Goal: Transaction & Acquisition: Purchase product/service

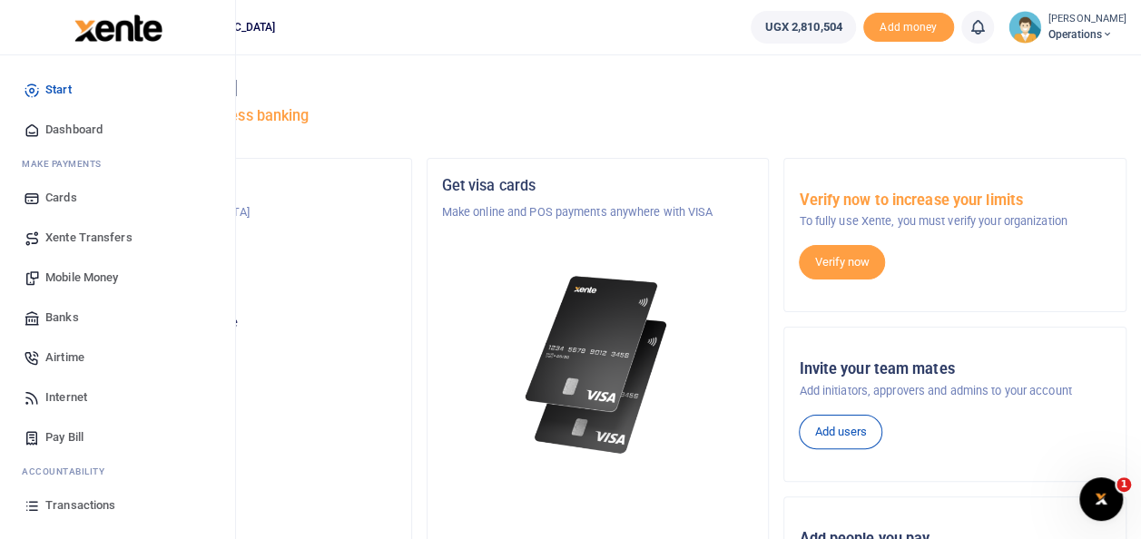
click at [105, 281] on span "Mobile Money" at bounding box center [81, 278] width 73 height 18
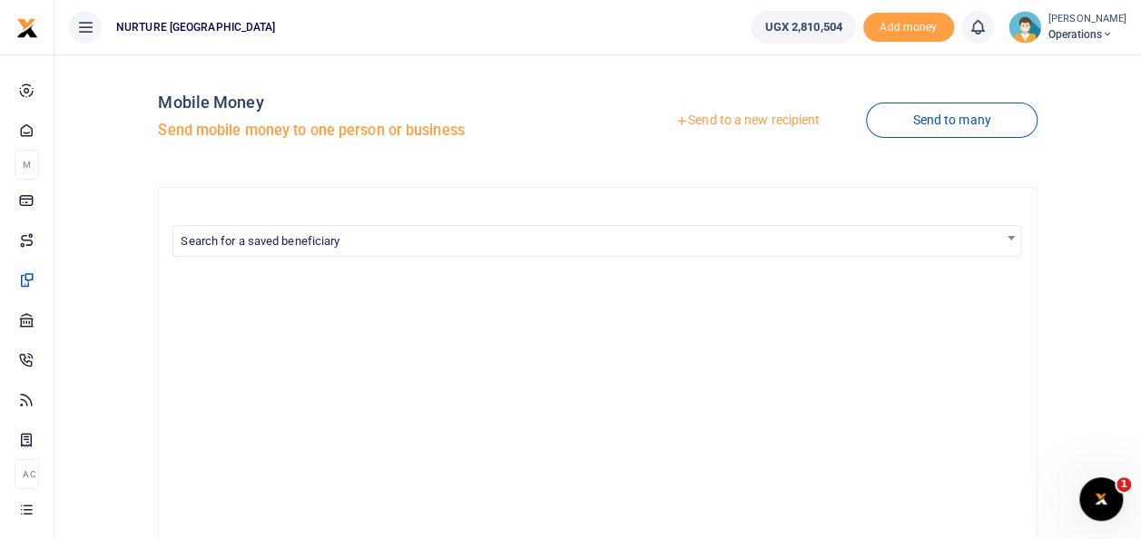
click at [724, 123] on link "Send to a new recipient" at bounding box center [747, 120] width 237 height 33
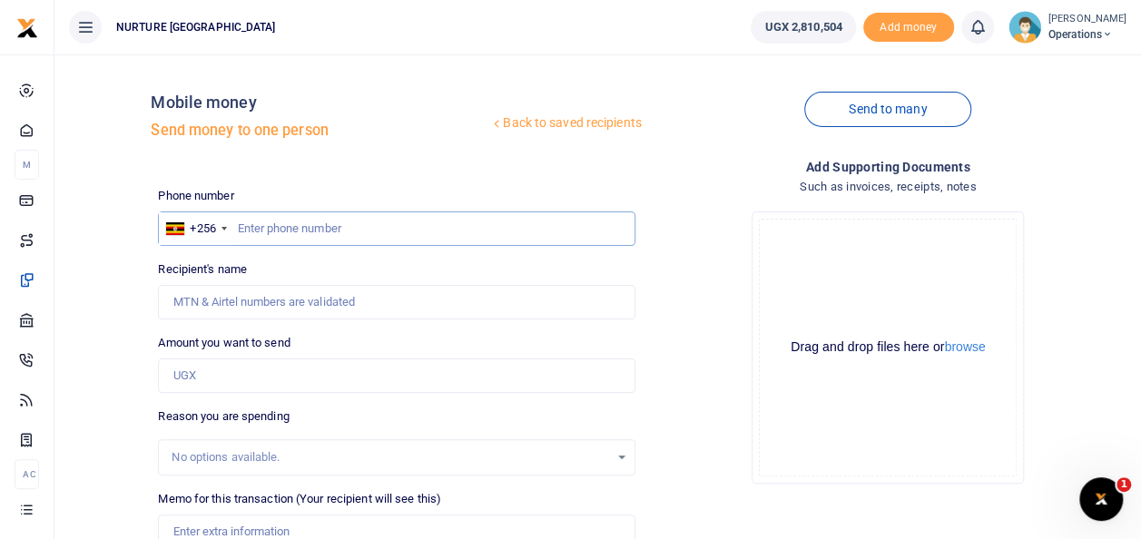
click at [304, 234] on input "text" at bounding box center [396, 229] width 477 height 34
type input "0760094505"
type input "[PERSON_NAME]"
type input "0760094505"
click at [222, 376] on input "Amount you want to send" at bounding box center [396, 376] width 477 height 34
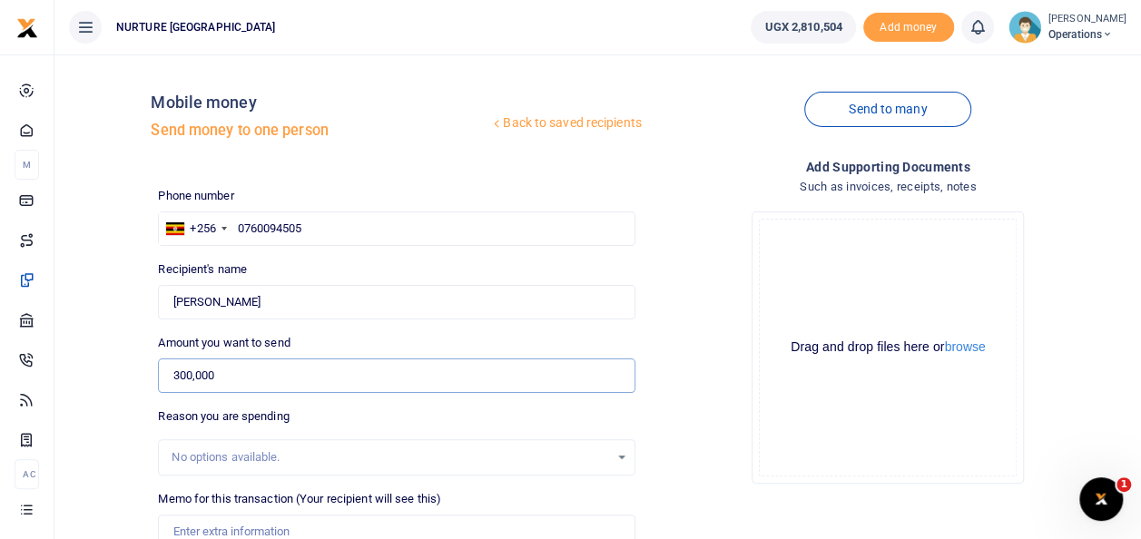
scroll to position [98, 0]
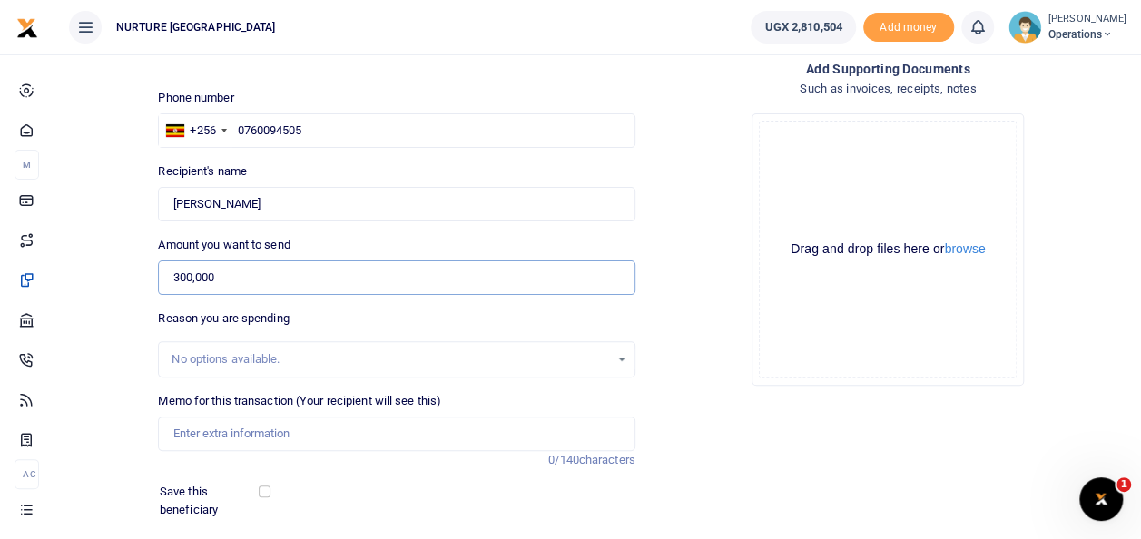
type input "300,000"
click at [315, 427] on input "Memo for this transaction (Your recipient will see this)" at bounding box center [396, 434] width 477 height 34
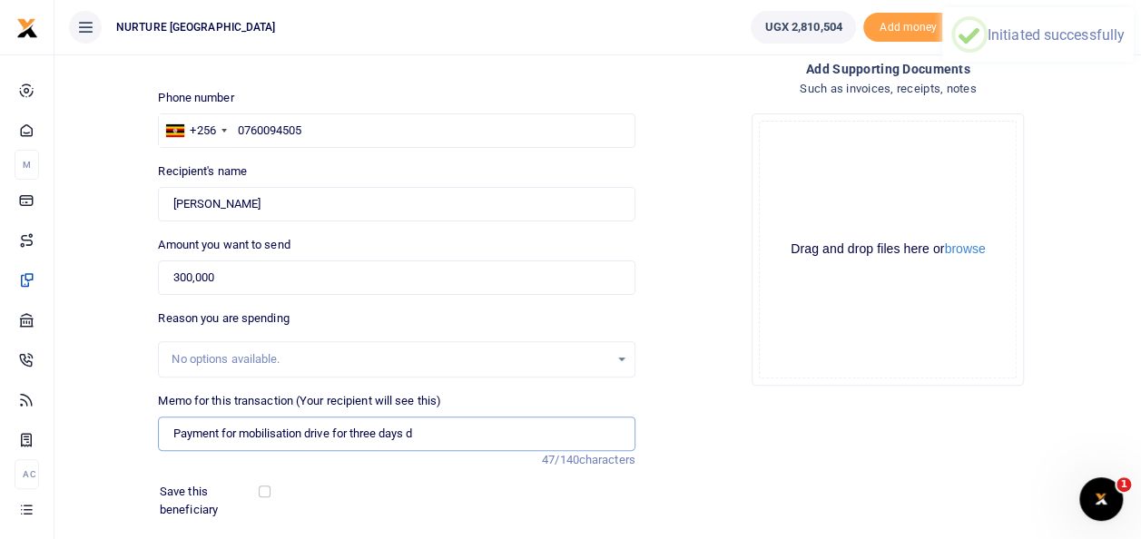
type input "Payment for mobilisation drive for three days"
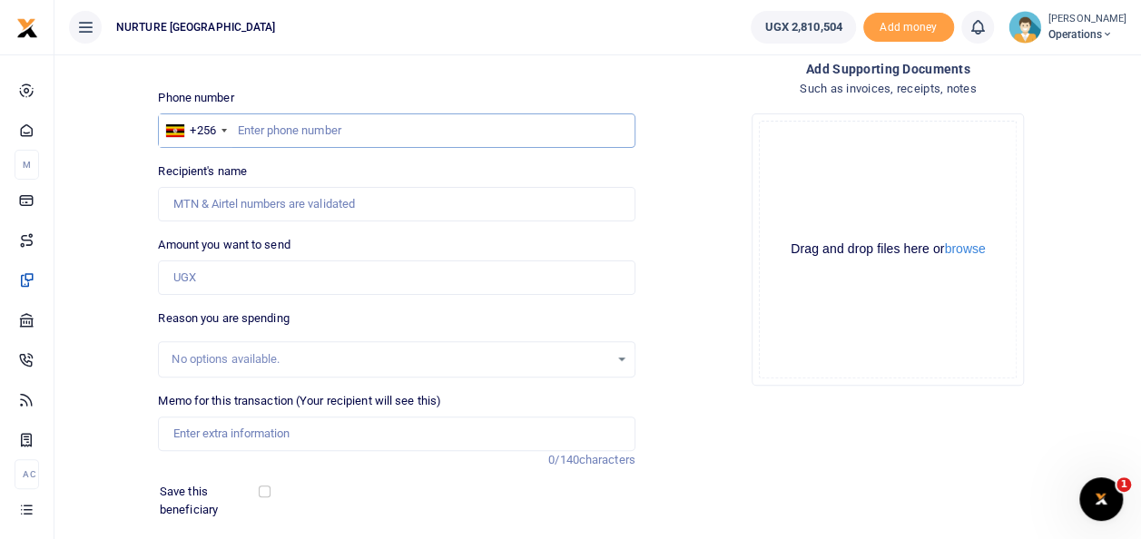
click at [287, 120] on input "text" at bounding box center [396, 130] width 477 height 34
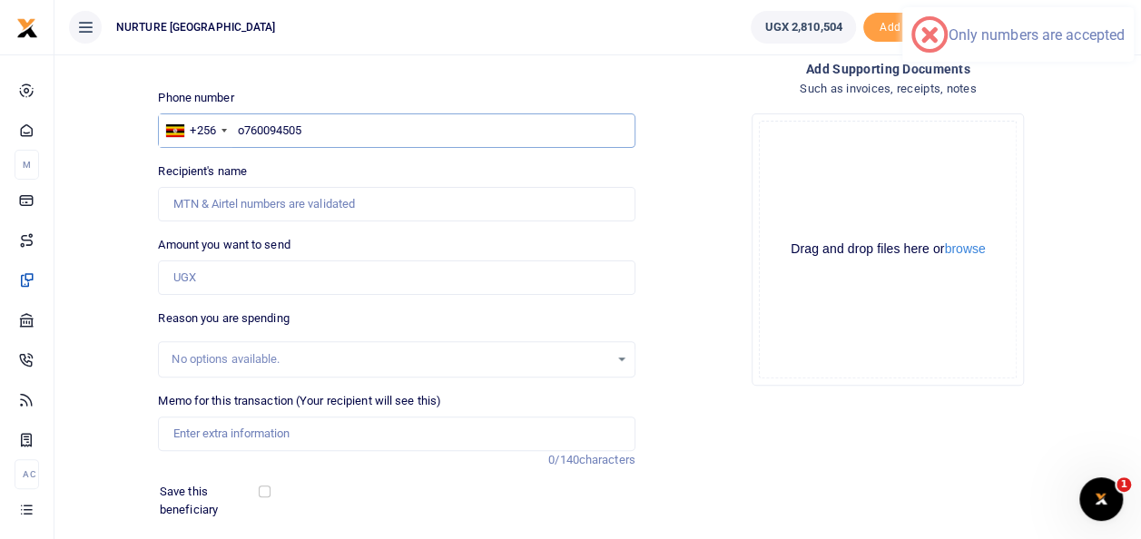
click at [243, 133] on input "o760094505" at bounding box center [396, 130] width 477 height 34
type input "0760094505"
type input "John Bosco Tusiime"
type input "0760094505"
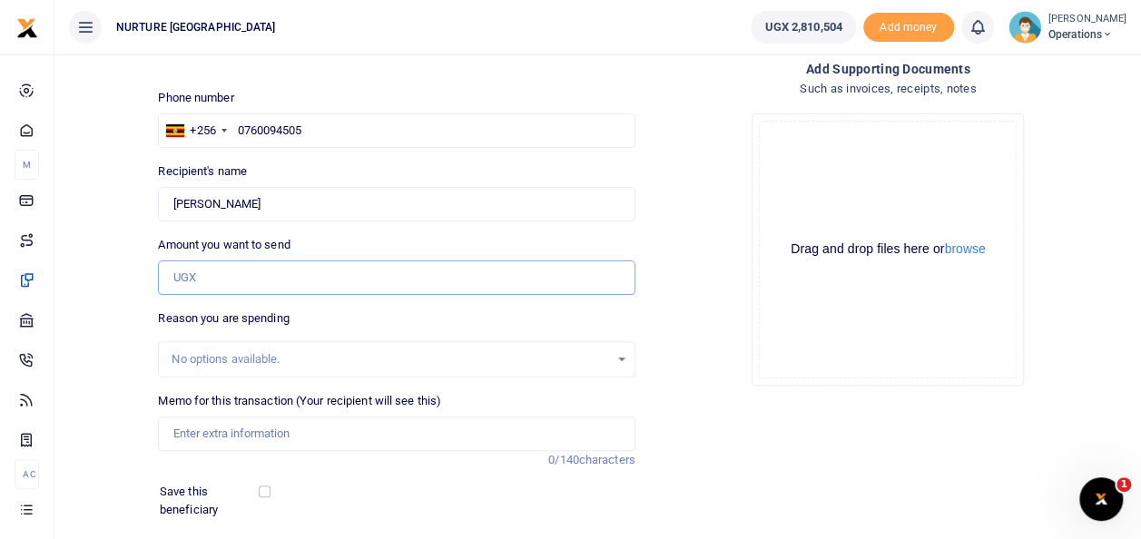
click at [216, 277] on input "Amount you want to send" at bounding box center [396, 278] width 477 height 34
type input "300,000"
click at [243, 423] on input "Memo for this transaction (Your recipient will see this)" at bounding box center [396, 434] width 477 height 34
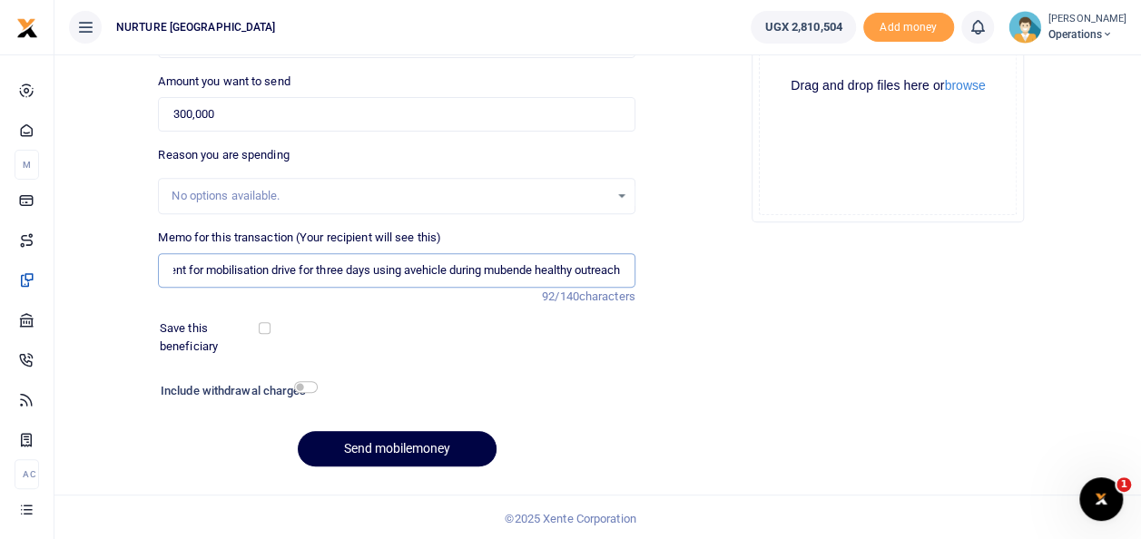
scroll to position [263, 0]
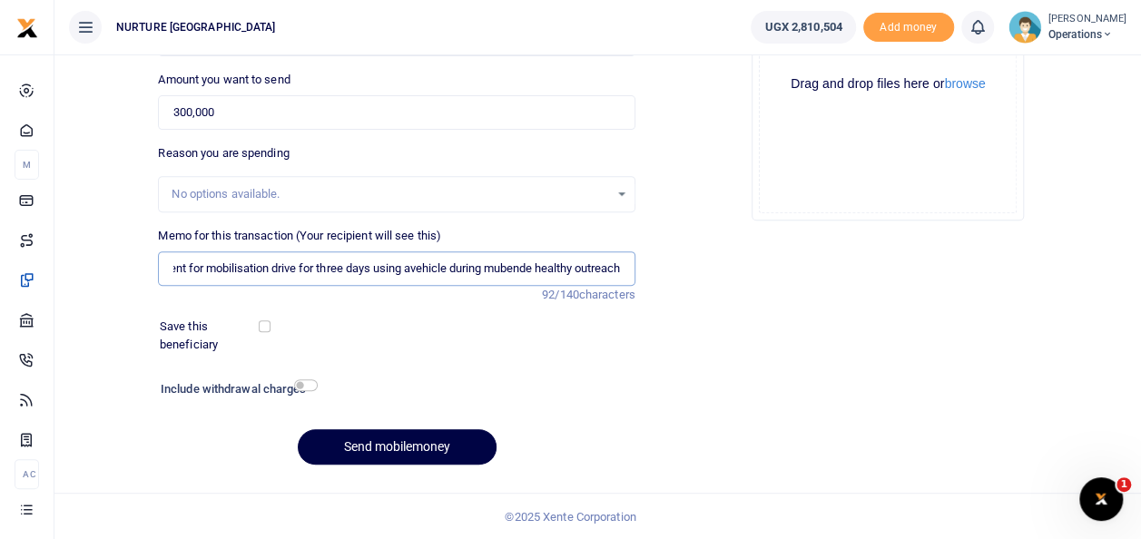
type input "Payment for mobilisation drive for three days using avehicle during mubende hea…"
click at [309, 390] on h6 "Include withdrawal charges" at bounding box center [235, 389] width 149 height 15
click at [303, 379] on input "checkbox" at bounding box center [306, 385] width 24 height 12
checkbox input "true"
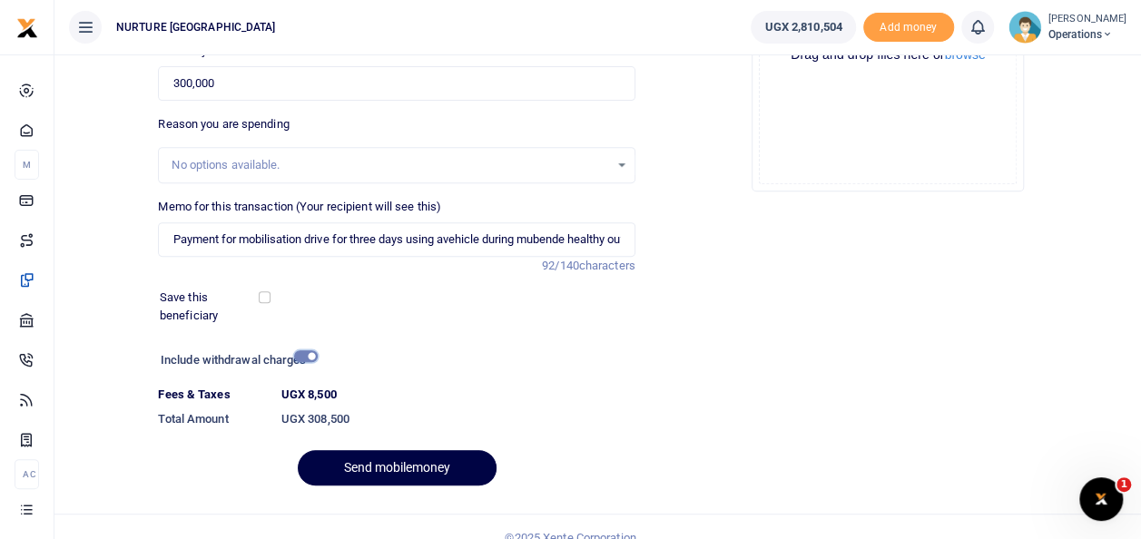
scroll to position [313, 0]
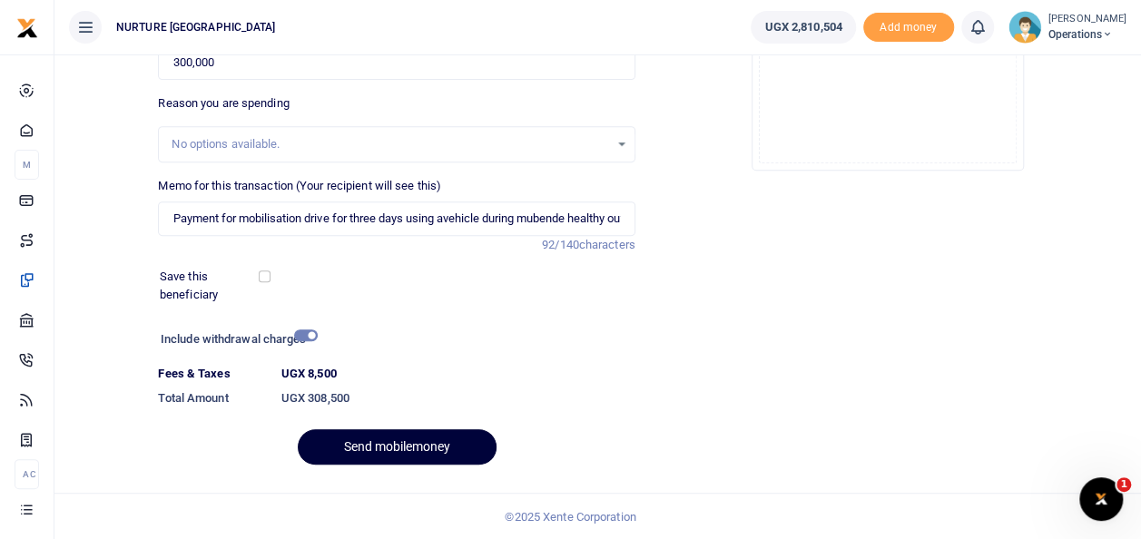
click at [388, 448] on button "Send mobilemoney" at bounding box center [397, 446] width 199 height 35
